Goal: Task Accomplishment & Management: Complete application form

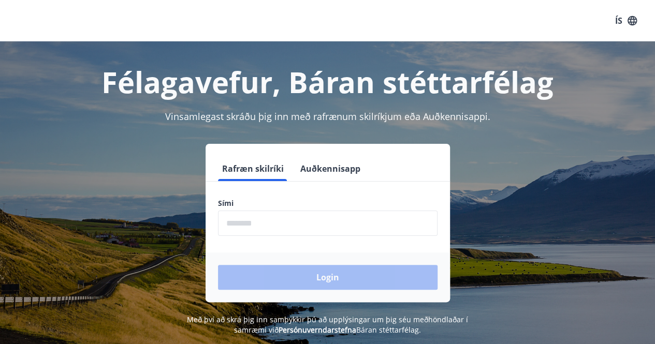
click at [233, 219] on input "phone" at bounding box center [327, 223] width 219 height 25
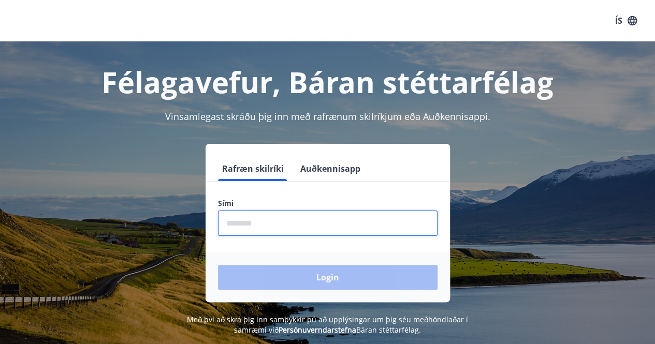
type input "********"
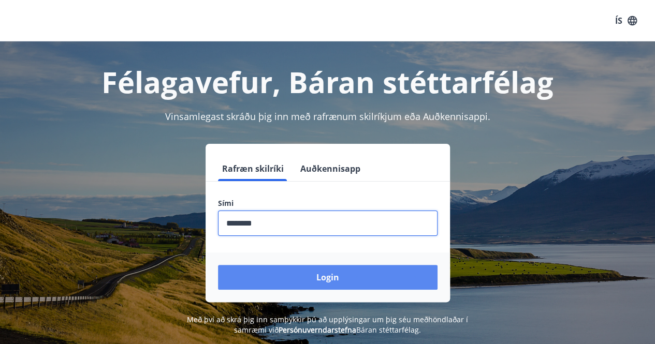
click at [218, 265] on button "Login" at bounding box center [327, 277] width 219 height 25
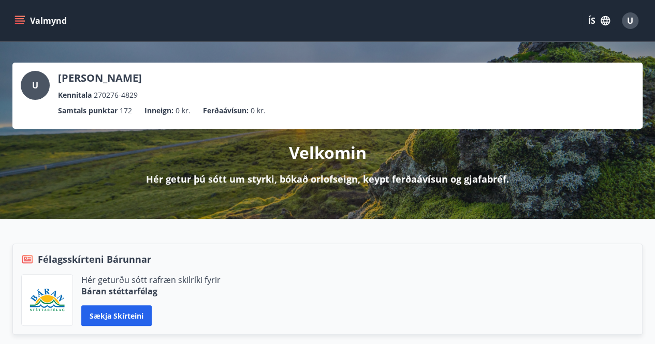
click at [21, 20] on icon "menu" at bounding box center [19, 21] width 10 height 10
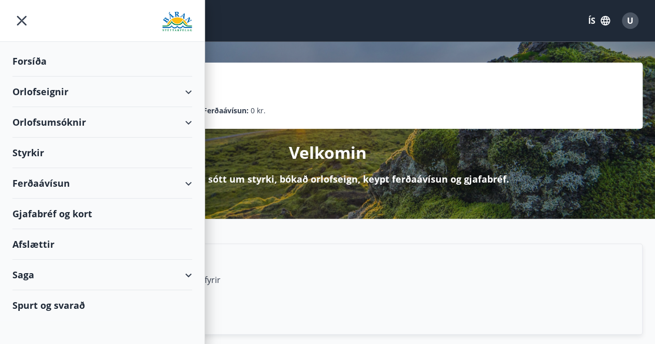
click at [21, 151] on div "Styrkir" at bounding box center [102, 153] width 180 height 31
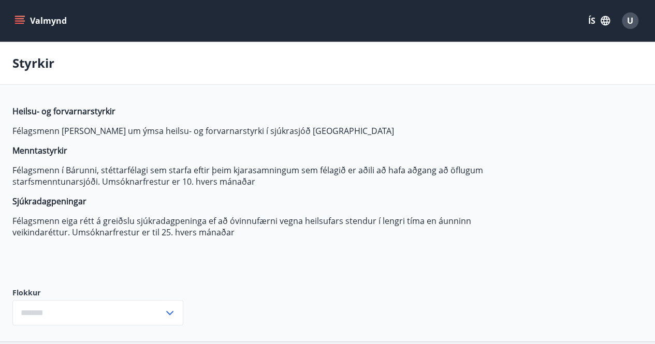
type input "***"
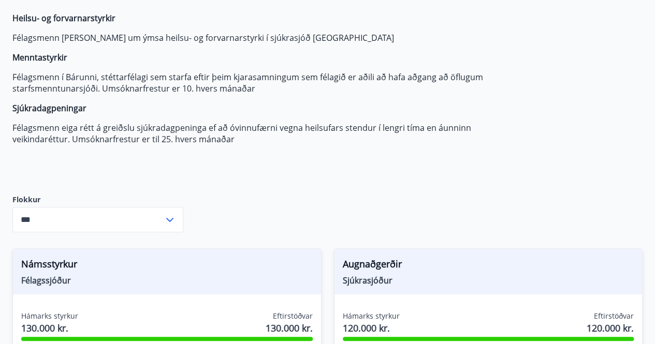
scroll to position [155, 0]
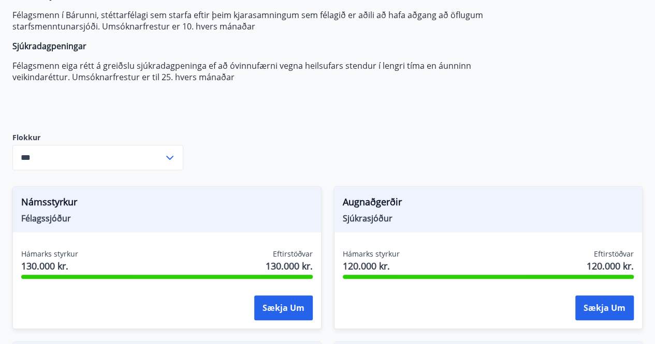
click at [168, 155] on icon at bounding box center [170, 158] width 12 height 12
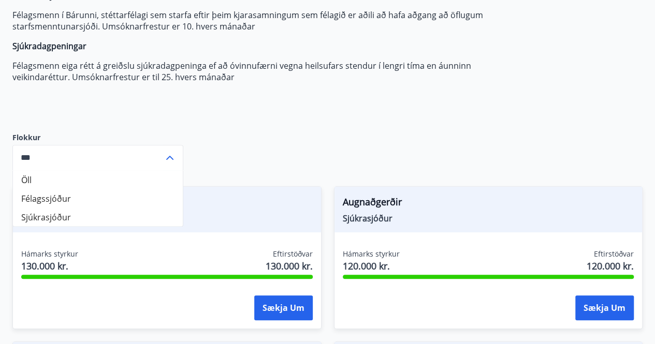
click at [168, 155] on icon at bounding box center [170, 158] width 12 height 12
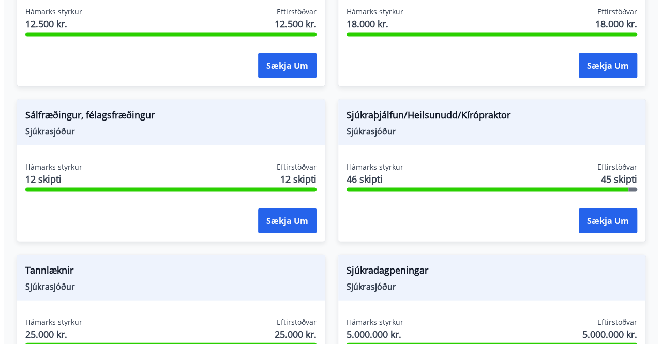
scroll to position [1035, 0]
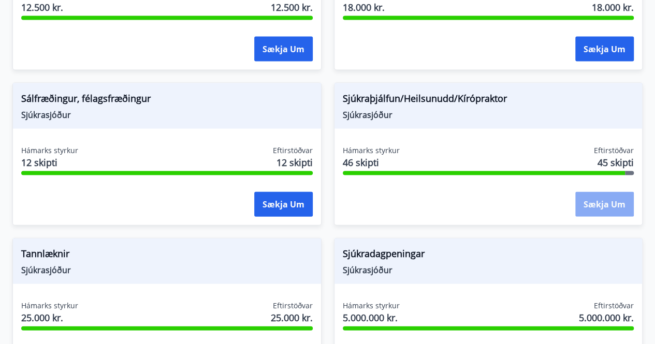
click at [596, 205] on button "Sækja um" at bounding box center [604, 204] width 58 height 25
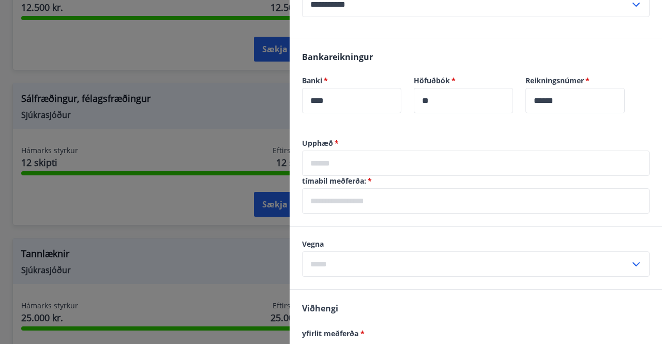
scroll to position [311, 0]
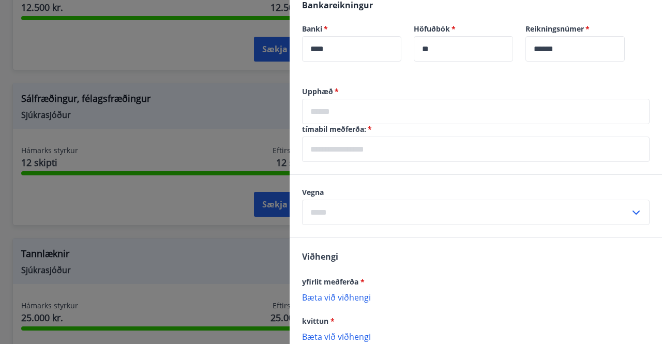
click at [502, 218] on input "text" at bounding box center [466, 212] width 328 height 25
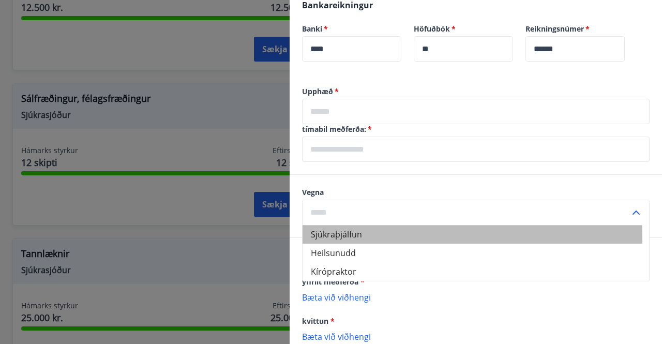
click at [334, 238] on li "Sjúkraþjálfun" at bounding box center [476, 234] width 347 height 19
type input "**********"
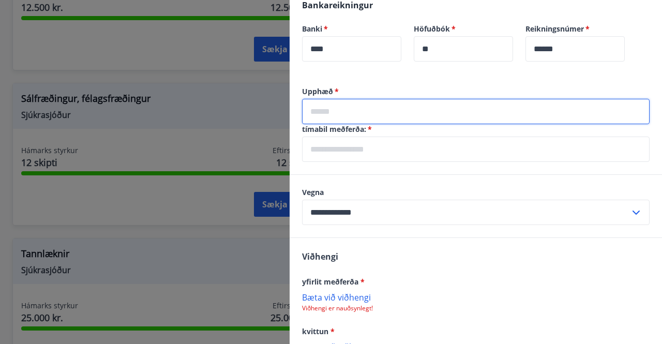
click at [350, 111] on input "text" at bounding box center [476, 111] width 348 height 25
type input "*****"
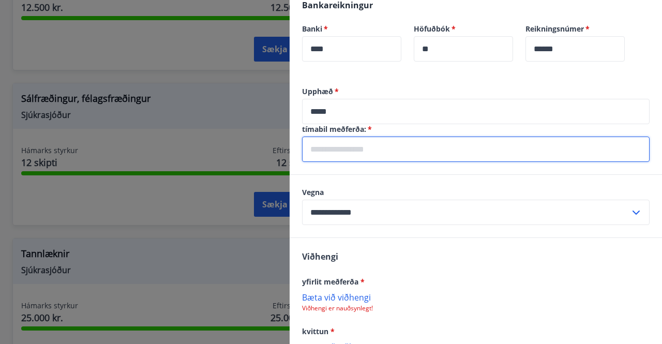
click at [310, 145] on input "text" at bounding box center [476, 149] width 348 height 25
type input "*"
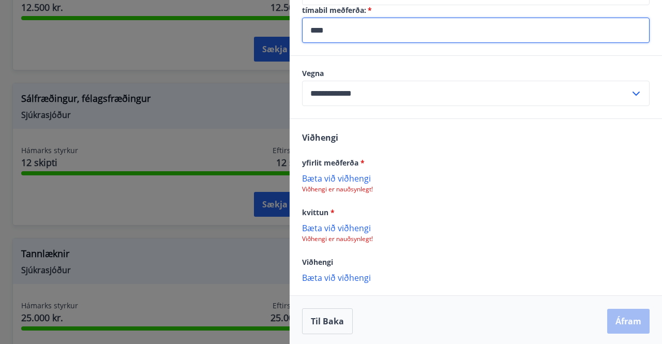
scroll to position [431, 0]
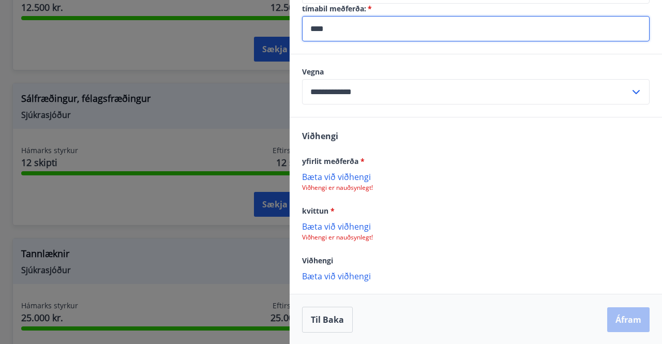
type input "****"
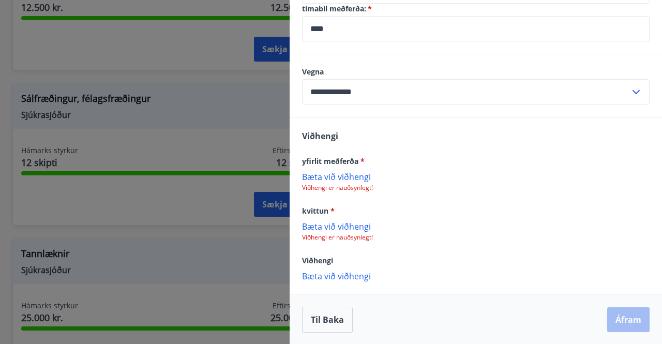
click at [316, 173] on p "Bæta við viðhengi" at bounding box center [476, 176] width 348 height 10
click at [336, 228] on p "Bæta við viðhengi" at bounding box center [476, 227] width 348 height 10
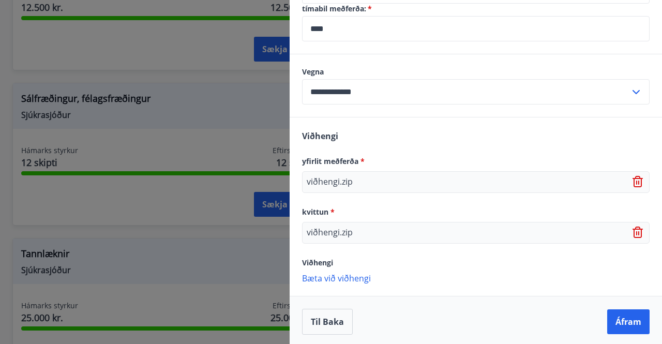
click at [334, 232] on p "viðhengi.zip" at bounding box center [330, 233] width 46 height 12
click at [318, 230] on p "viðhengi.zip" at bounding box center [330, 233] width 46 height 12
click at [372, 228] on div "viðhengi.zip" at bounding box center [476, 233] width 348 height 22
click at [633, 176] on icon at bounding box center [639, 182] width 12 height 12
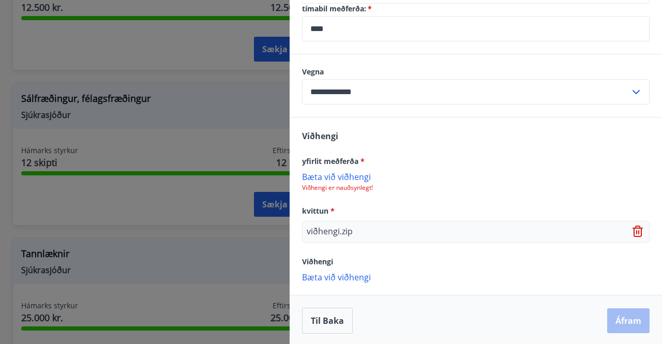
click at [633, 233] on icon at bounding box center [639, 232] width 12 height 12
click at [321, 176] on p "Bæta við viðhengi" at bounding box center [476, 176] width 348 height 10
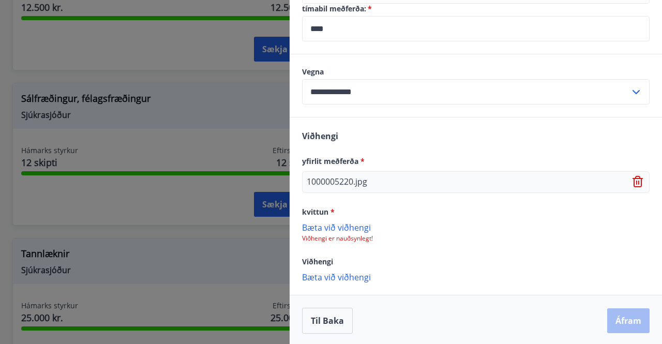
click at [330, 225] on p "Bæta við viðhengi" at bounding box center [476, 227] width 348 height 10
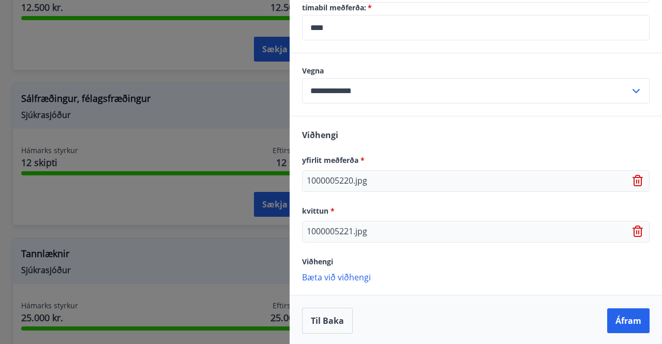
scroll to position [433, 0]
click at [624, 323] on button "Áfram" at bounding box center [629, 320] width 42 height 25
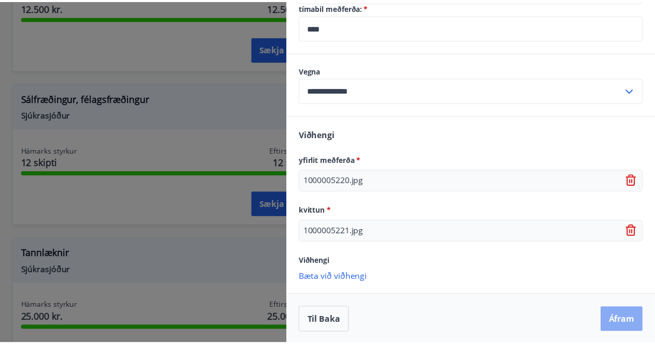
scroll to position [0, 0]
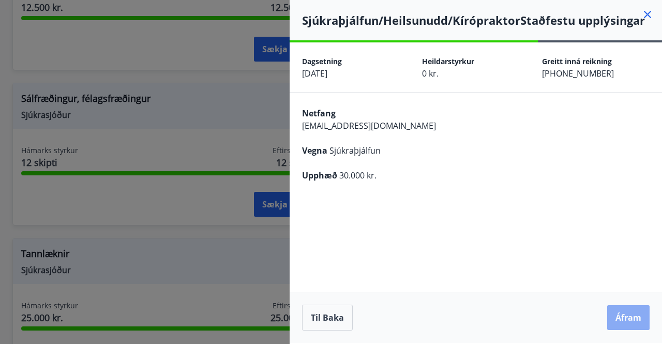
click at [624, 316] on button "Áfram" at bounding box center [629, 317] width 42 height 25
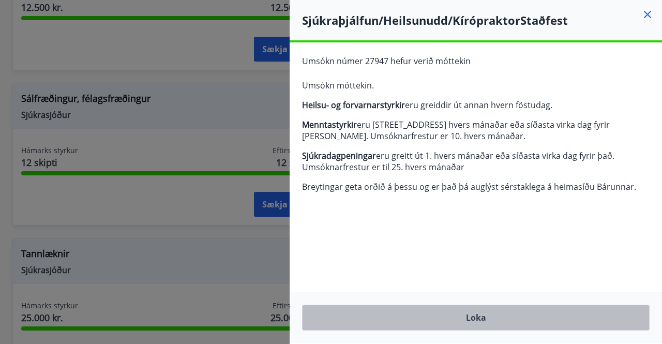
click at [468, 313] on button "Loka" at bounding box center [476, 318] width 348 height 26
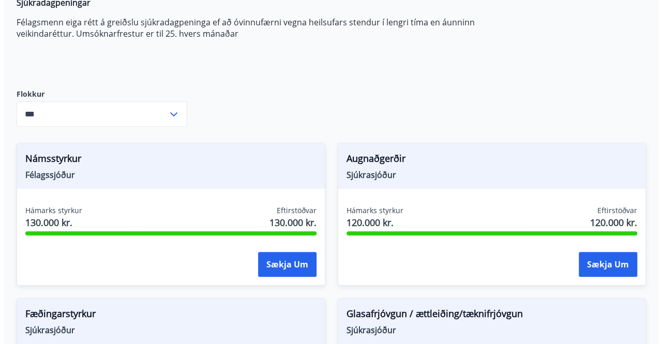
scroll to position [259, 0]
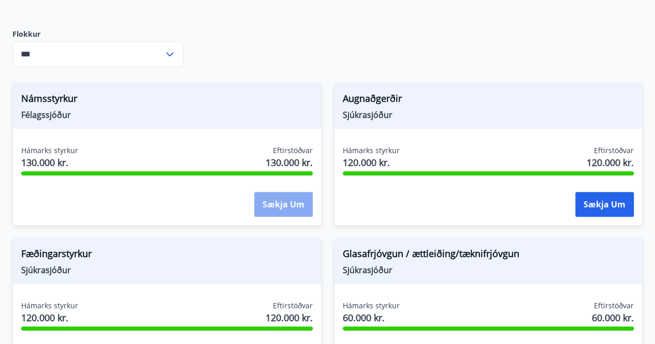
click at [284, 204] on button "Sækja um" at bounding box center [283, 204] width 58 height 25
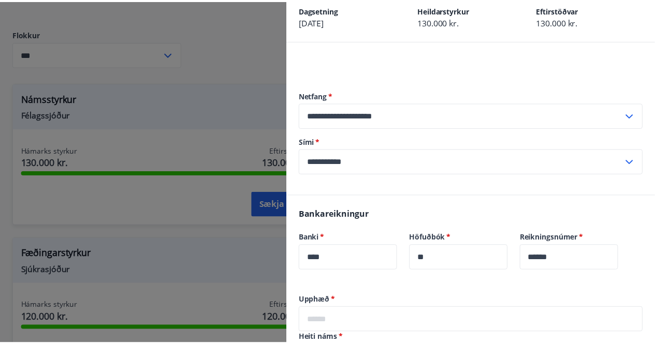
scroll to position [0, 0]
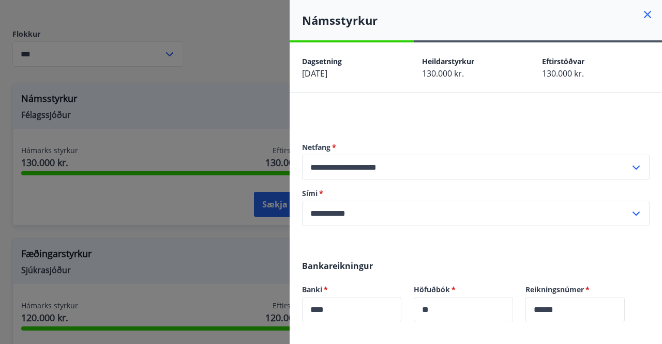
click at [644, 12] on icon at bounding box center [647, 14] width 7 height 7
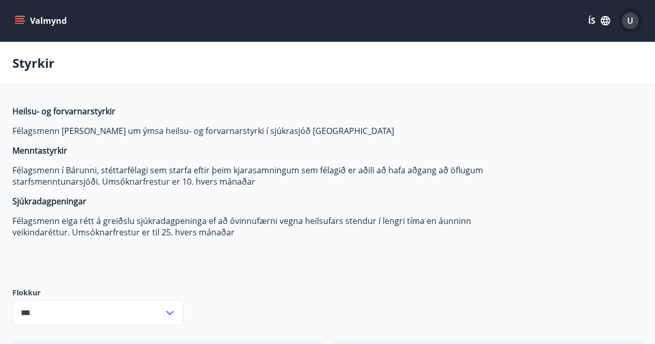
click at [630, 22] on span "U" at bounding box center [630, 20] width 6 height 11
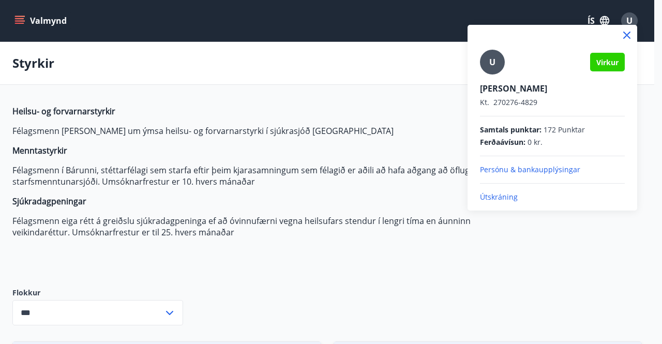
click at [506, 197] on p "Útskráning" at bounding box center [552, 197] width 145 height 10
